Goal: Task Accomplishment & Management: Use online tool/utility

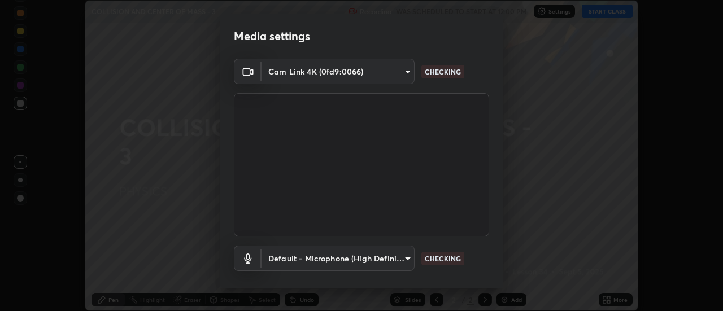
scroll to position [59, 0]
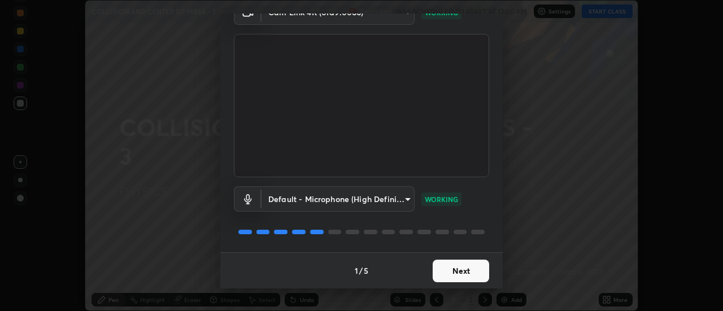
click at [469, 268] on button "Next" at bounding box center [460, 271] width 56 height 23
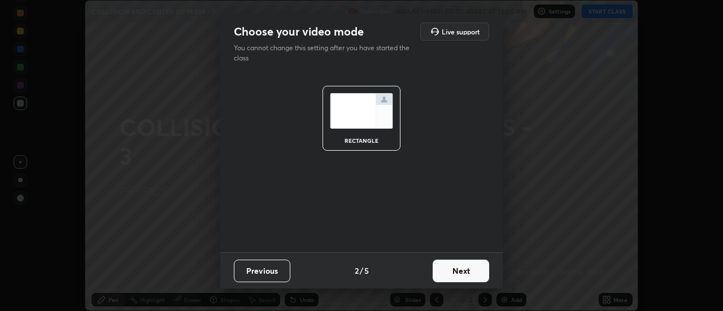
scroll to position [0, 0]
click at [471, 270] on button "Next" at bounding box center [460, 271] width 56 height 23
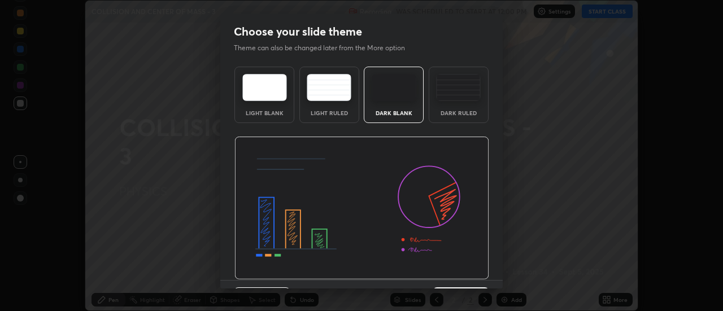
scroll to position [28, 0]
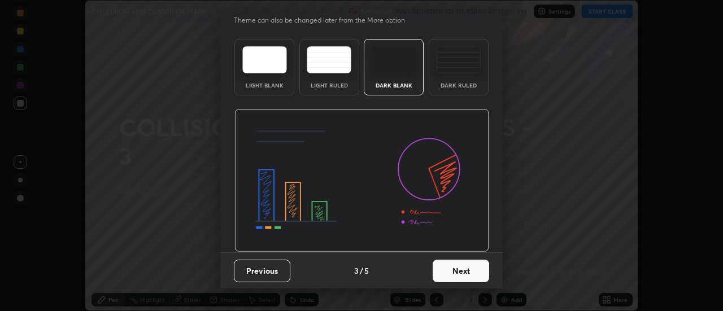
click at [462, 272] on button "Next" at bounding box center [460, 271] width 56 height 23
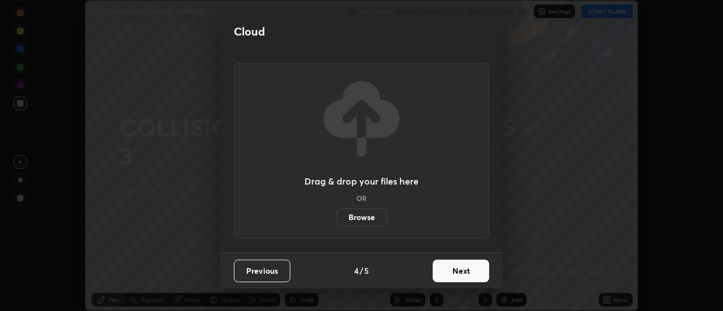
click at [462, 269] on button "Next" at bounding box center [460, 271] width 56 height 23
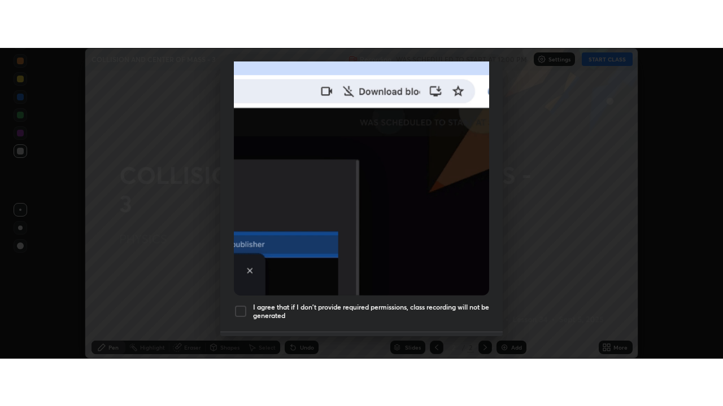
scroll to position [290, 0]
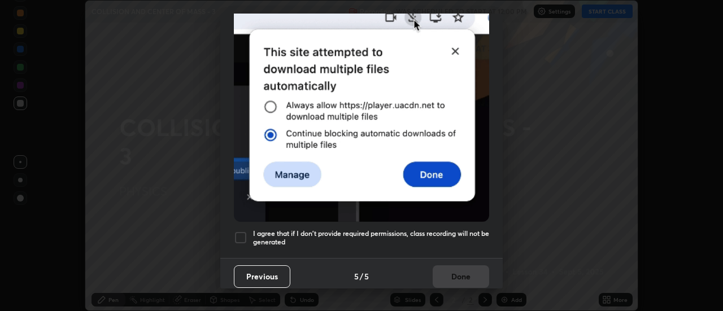
click at [241, 233] on div at bounding box center [241, 238] width 14 height 14
click at [455, 269] on button "Done" at bounding box center [460, 276] width 56 height 23
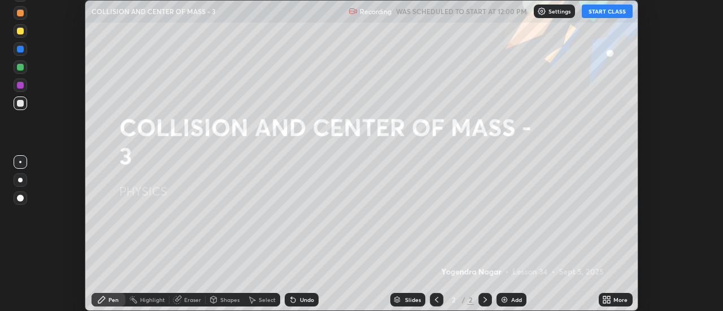
click at [609, 14] on button "START CLASS" at bounding box center [606, 12] width 51 height 14
click at [614, 298] on div "More" at bounding box center [620, 300] width 14 height 6
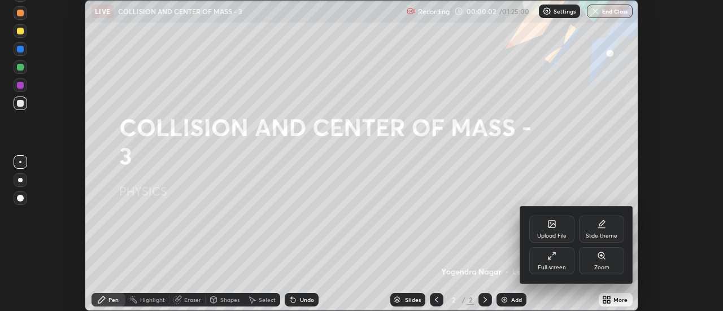
click at [561, 260] on div "Full screen" at bounding box center [551, 260] width 45 height 27
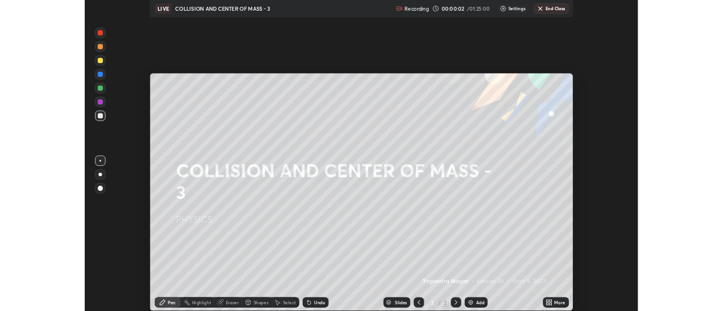
scroll to position [406, 723]
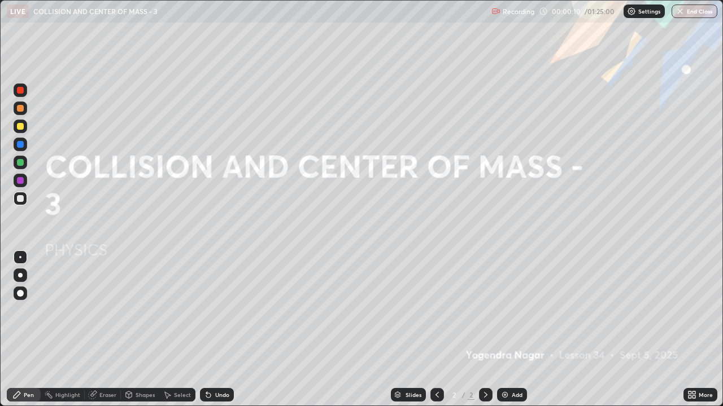
click at [514, 310] on div "Add" at bounding box center [516, 395] width 11 height 6
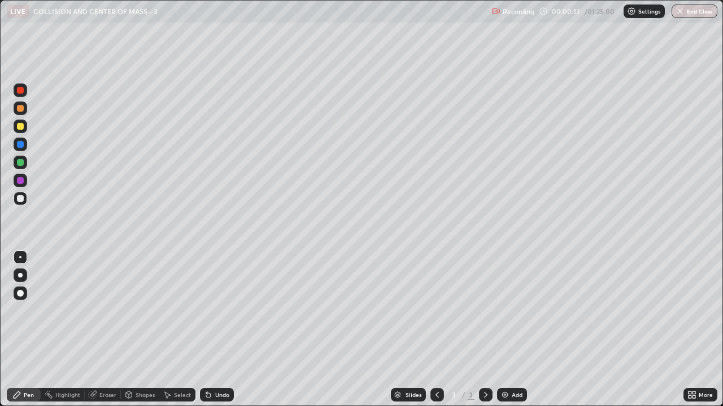
click at [20, 110] on div at bounding box center [20, 108] width 7 height 7
click at [24, 274] on div at bounding box center [21, 276] width 14 height 14
click at [23, 128] on div at bounding box center [20, 126] width 7 height 7
click at [21, 110] on div at bounding box center [20, 108] width 7 height 7
click at [183, 310] on div "Select" at bounding box center [182, 395] width 17 height 6
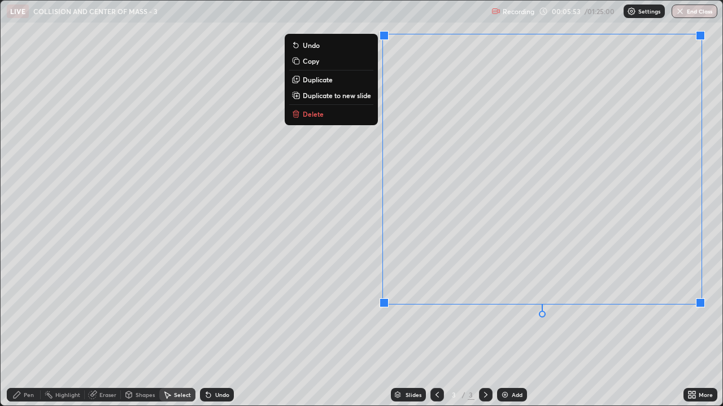
click at [335, 95] on p "Duplicate to new slide" at bounding box center [337, 95] width 68 height 9
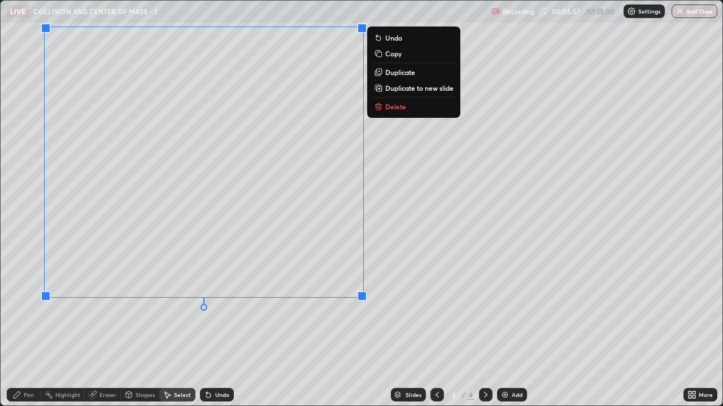
click at [521, 286] on div "0 ° Undo Copy Duplicate Duplicate to new slide Delete" at bounding box center [361, 203] width 721 height 405
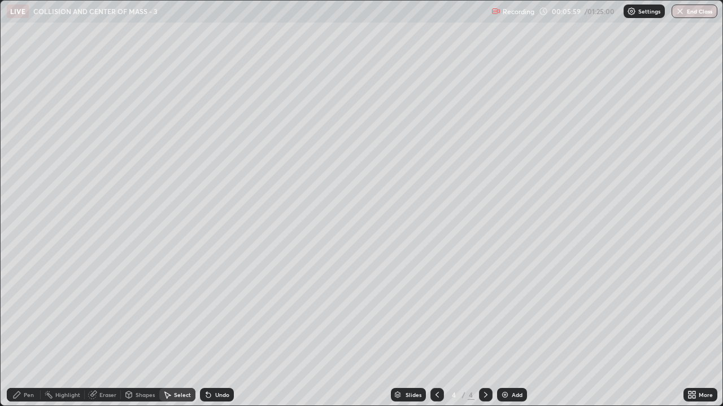
click at [29, 310] on div "Pen" at bounding box center [29, 395] width 10 height 6
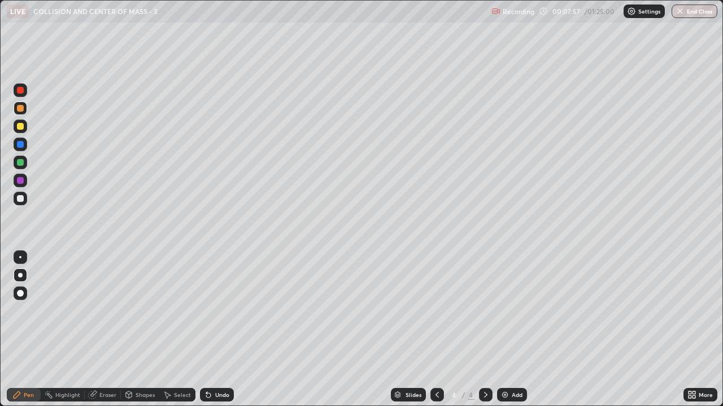
click at [68, 310] on div "Highlight" at bounding box center [67, 395] width 25 height 6
click at [19, 310] on icon at bounding box center [20, 356] width 9 height 9
click at [21, 165] on div at bounding box center [20, 162] width 7 height 7
click at [24, 94] on div at bounding box center [21, 91] width 14 height 14
click at [22, 126] on div at bounding box center [20, 126] width 7 height 7
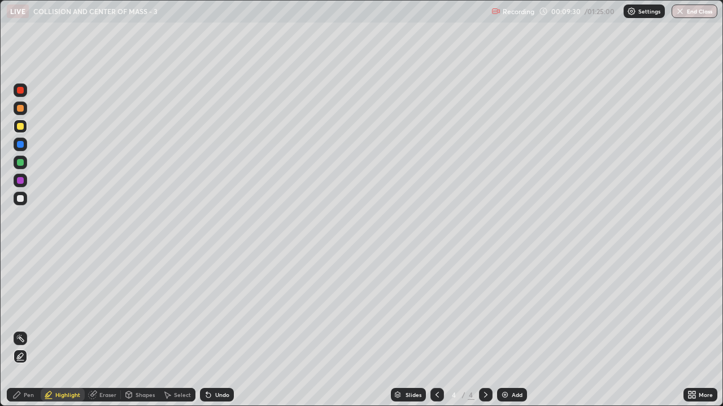
click at [23, 110] on div at bounding box center [20, 108] width 7 height 7
click at [28, 310] on div "Pen" at bounding box center [29, 395] width 10 height 6
click at [24, 199] on div at bounding box center [21, 199] width 14 height 14
click at [515, 310] on div "Add" at bounding box center [516, 395] width 11 height 6
click at [111, 310] on div "Eraser" at bounding box center [103, 395] width 36 height 14
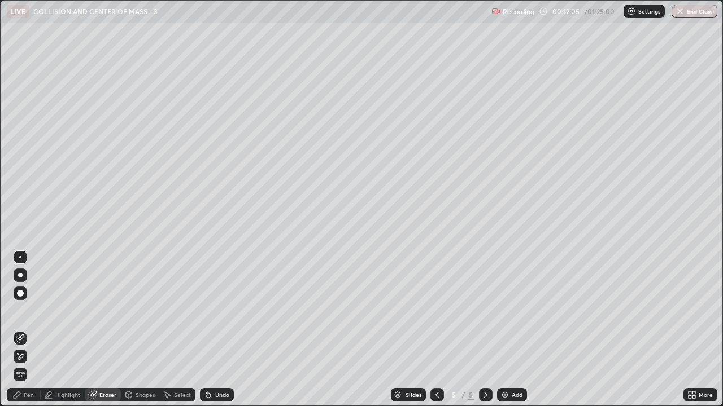
click at [33, 310] on div "Pen" at bounding box center [29, 395] width 10 height 6
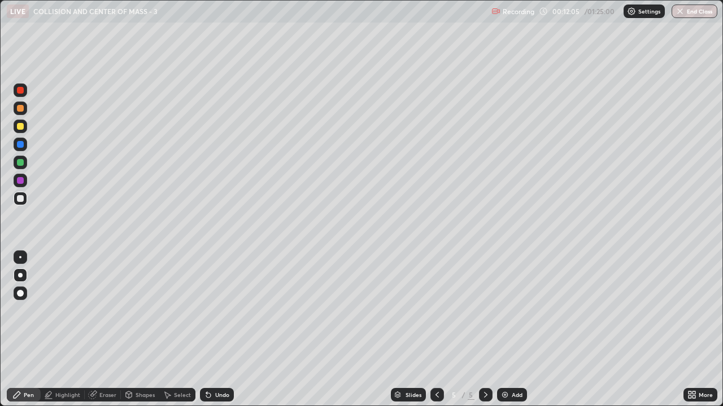
click at [21, 126] on div at bounding box center [20, 126] width 7 height 7
click at [210, 310] on div "Undo" at bounding box center [217, 395] width 34 height 14
click at [221, 310] on div "Undo" at bounding box center [217, 395] width 34 height 14
click at [218, 310] on div "Undo" at bounding box center [217, 395] width 34 height 14
click at [216, 310] on div "Undo" at bounding box center [217, 395] width 34 height 14
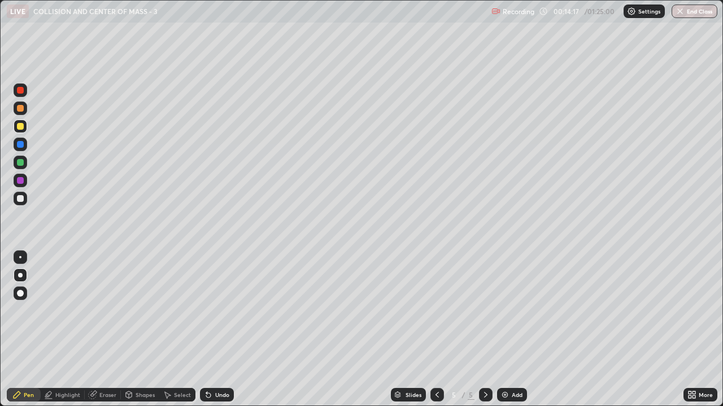
click at [519, 310] on div "Add" at bounding box center [516, 395] width 11 height 6
click at [20, 109] on div at bounding box center [20, 108] width 7 height 7
click at [73, 310] on div "Highlight" at bounding box center [67, 395] width 25 height 6
click at [24, 128] on div at bounding box center [21, 127] width 14 height 14
click at [32, 310] on div "Pen" at bounding box center [29, 395] width 10 height 6
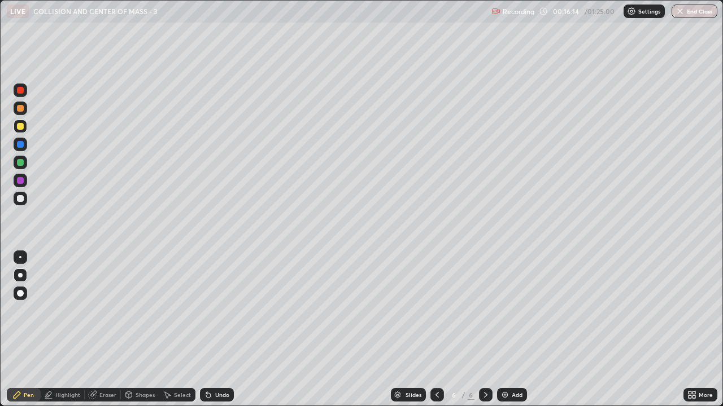
click at [27, 203] on div at bounding box center [21, 199] width 14 height 18
click at [692, 310] on icon at bounding box center [691, 395] width 9 height 9
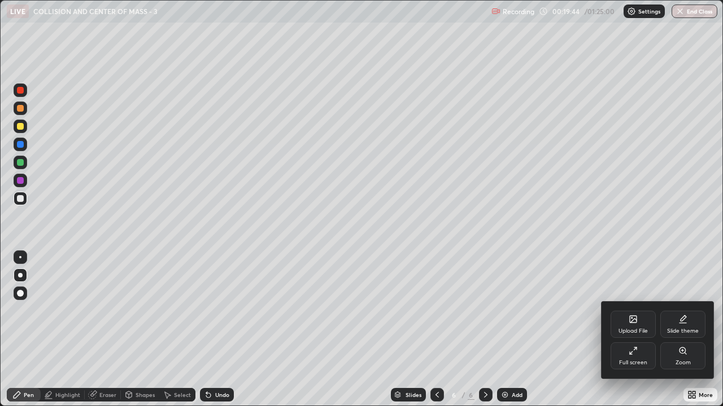
click at [640, 310] on div "Upload File" at bounding box center [632, 324] width 45 height 27
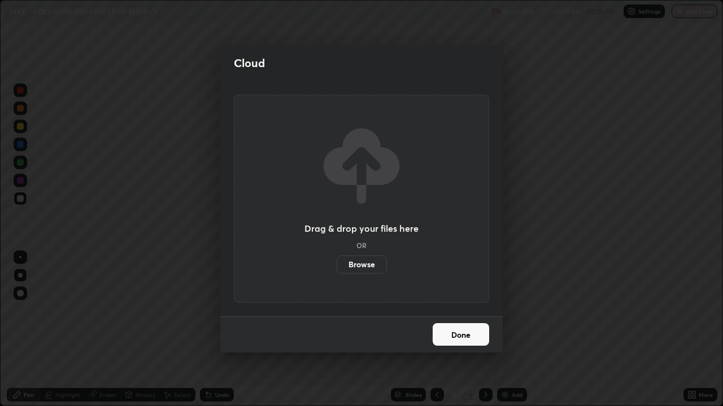
click at [450, 310] on button "Done" at bounding box center [460, 334] width 56 height 23
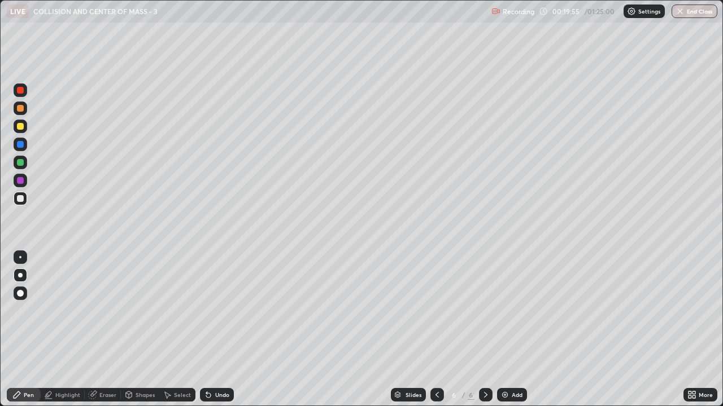
click at [692, 310] on icon at bounding box center [693, 393] width 3 height 3
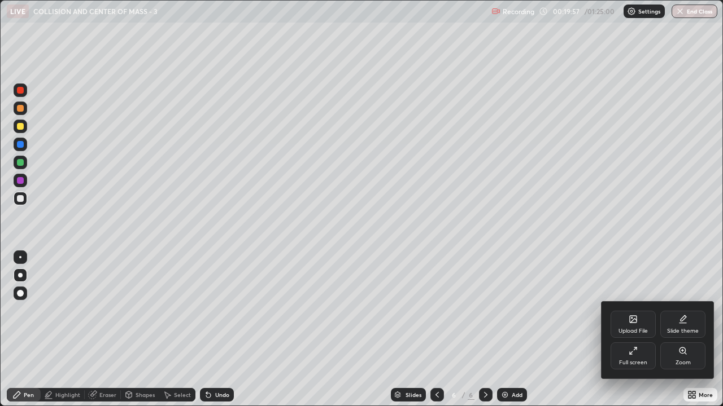
click at [636, 310] on icon at bounding box center [632, 319] width 9 height 9
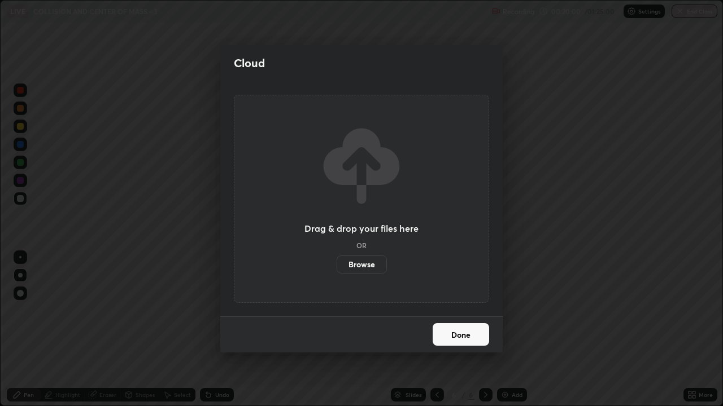
click at [367, 263] on label "Browse" at bounding box center [361, 265] width 50 height 18
click at [336, 263] on input "Browse" at bounding box center [336, 265] width 0 height 18
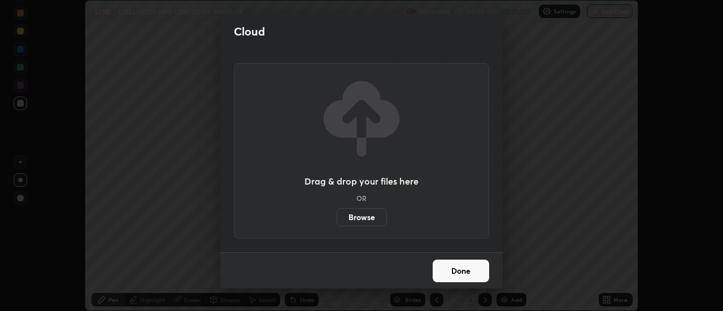
scroll to position [56139, 55728]
click at [463, 272] on button "Done" at bounding box center [460, 271] width 56 height 23
